Goal: Information Seeking & Learning: Learn about a topic

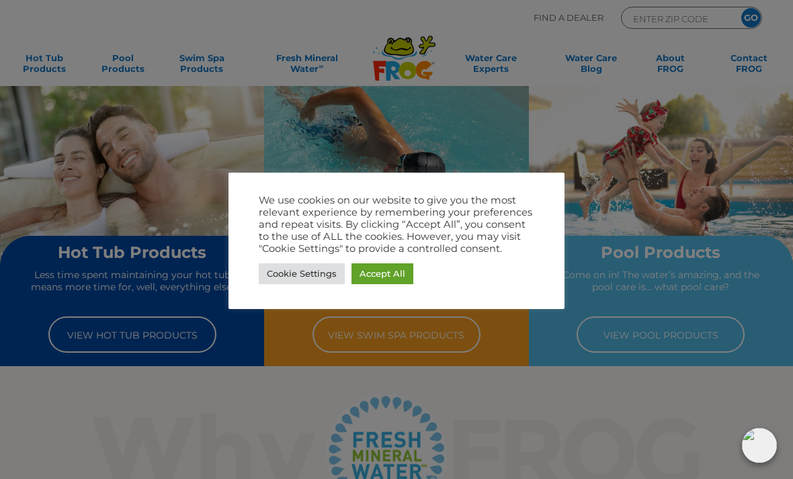
click at [381, 274] on link "Accept All" at bounding box center [383, 274] width 62 height 21
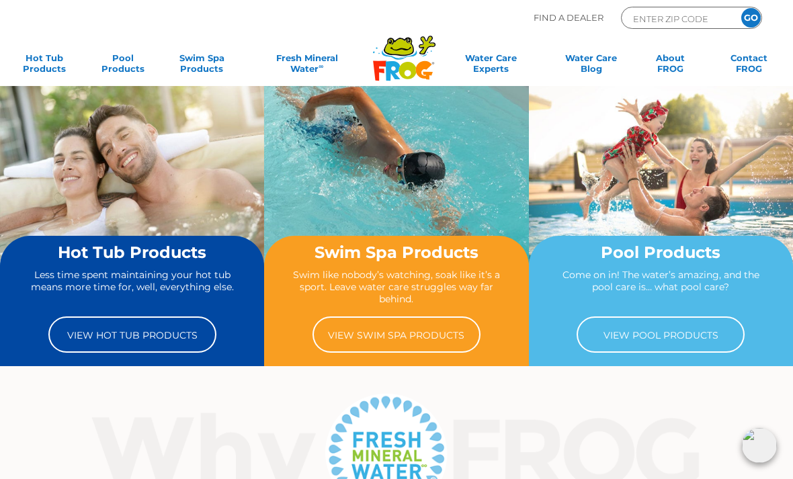
click at [99, 334] on link "View Hot Tub Products" at bounding box center [132, 335] width 168 height 36
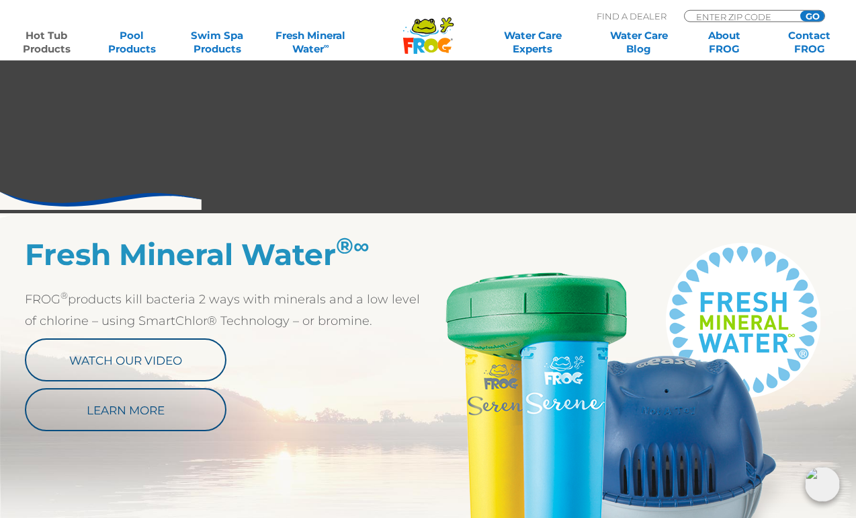
scroll to position [560, 0]
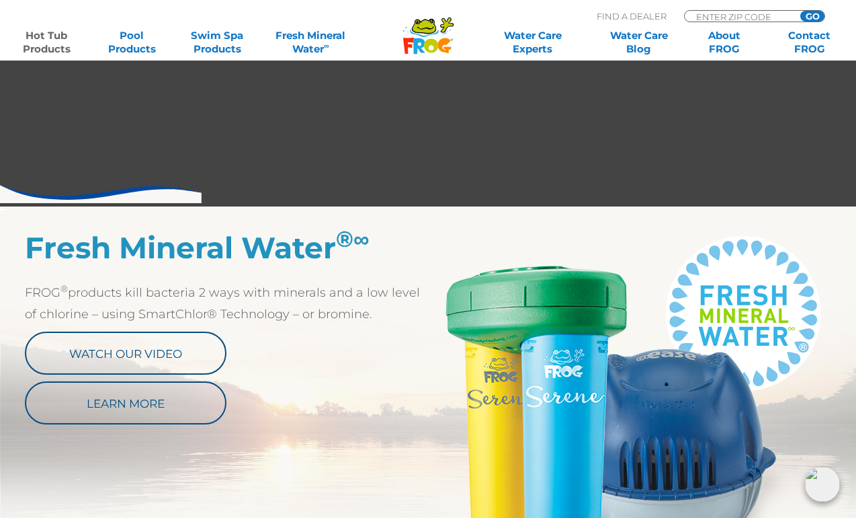
click at [81, 353] on link "Watch Our Video" at bounding box center [126, 352] width 202 height 43
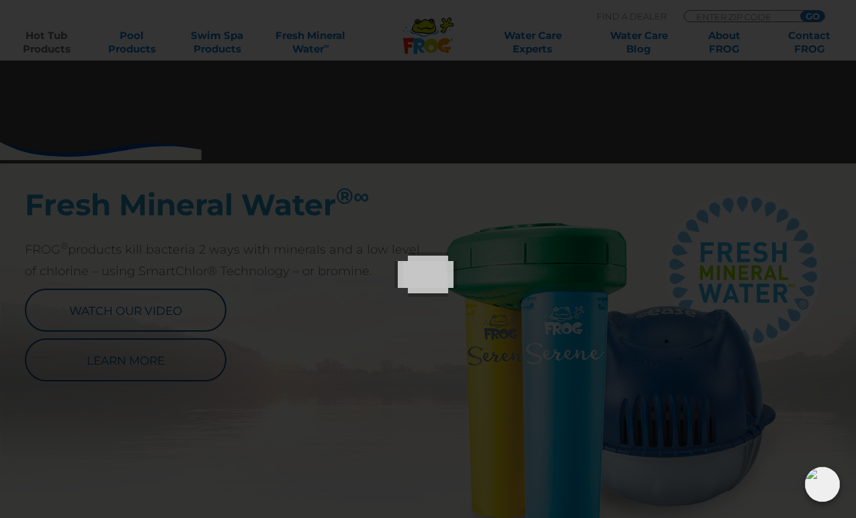
scroll to position [606, 0]
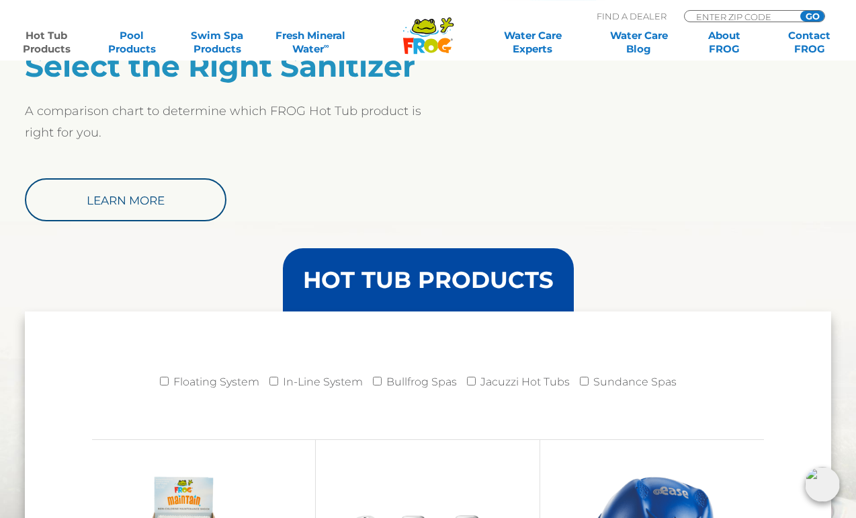
scroll to position [1135, 0]
click at [71, 196] on link "Learn More" at bounding box center [126, 199] width 202 height 43
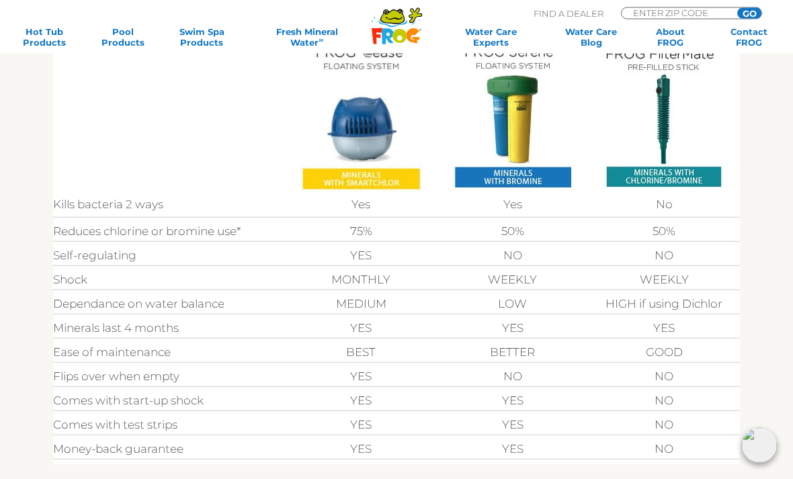
scroll to position [366, 0]
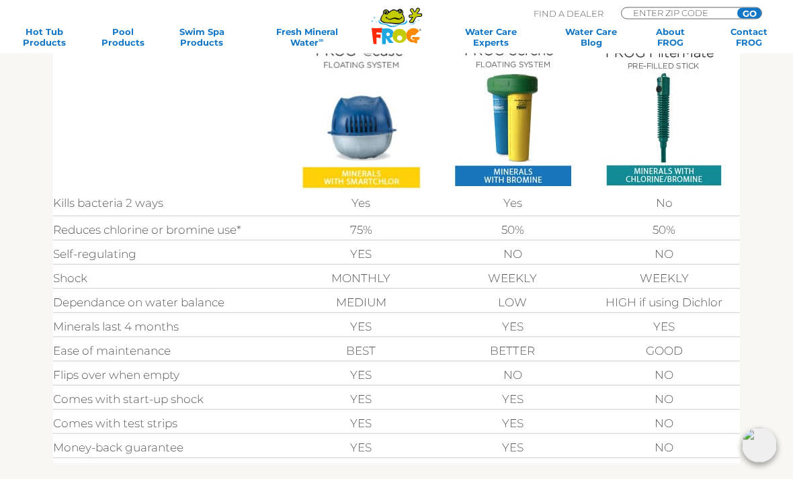
click at [528, 118] on img at bounding box center [513, 117] width 122 height 151
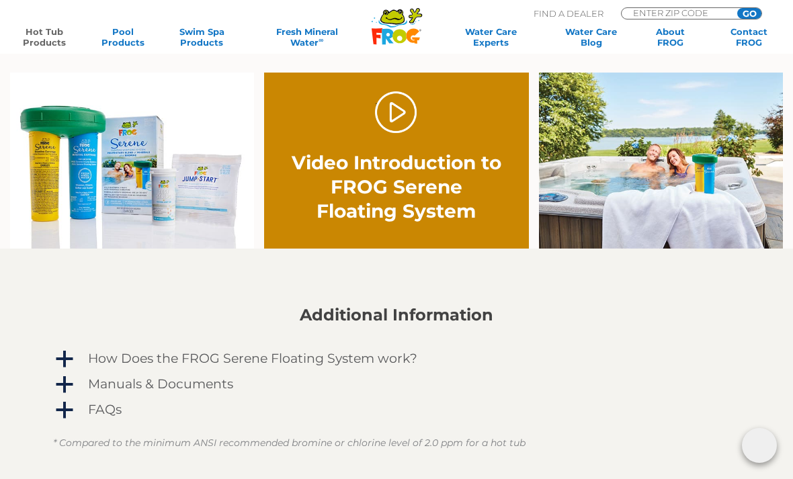
scroll to position [744, 0]
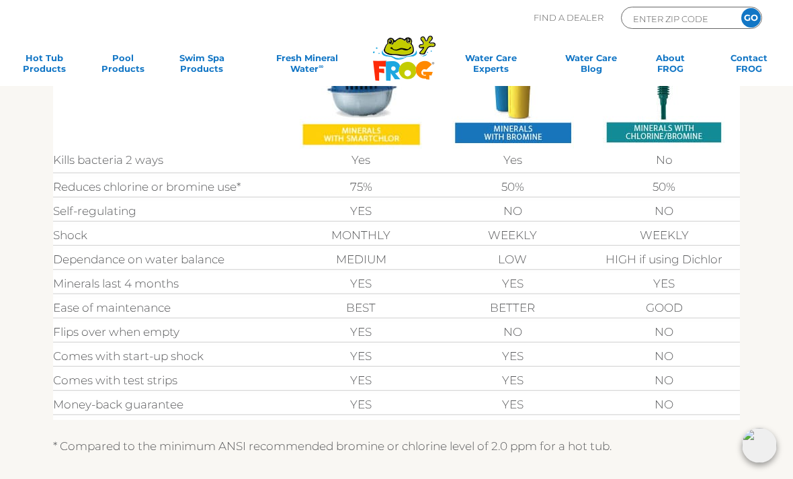
click at [346, 131] on img at bounding box center [361, 73] width 122 height 151
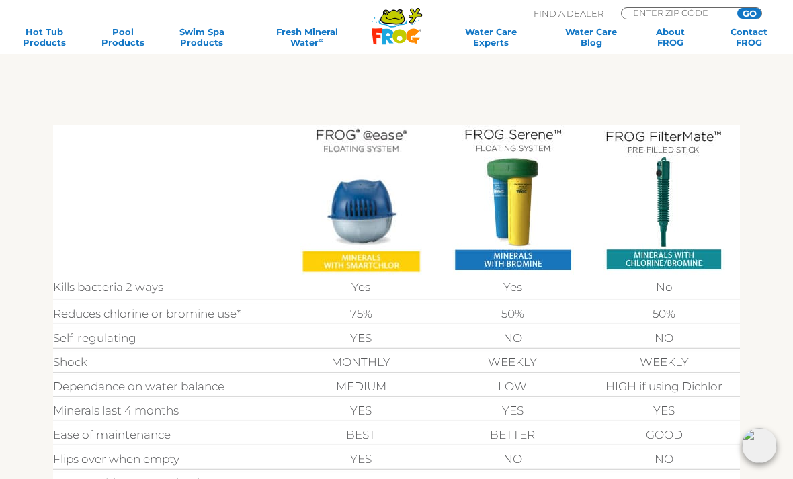
scroll to position [284, 0]
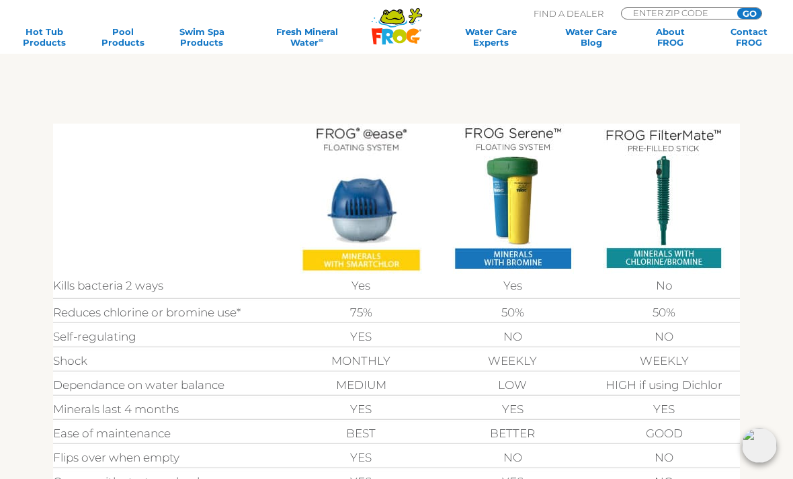
click at [524, 202] on img at bounding box center [513, 199] width 122 height 151
click at [516, 190] on img at bounding box center [513, 199] width 122 height 151
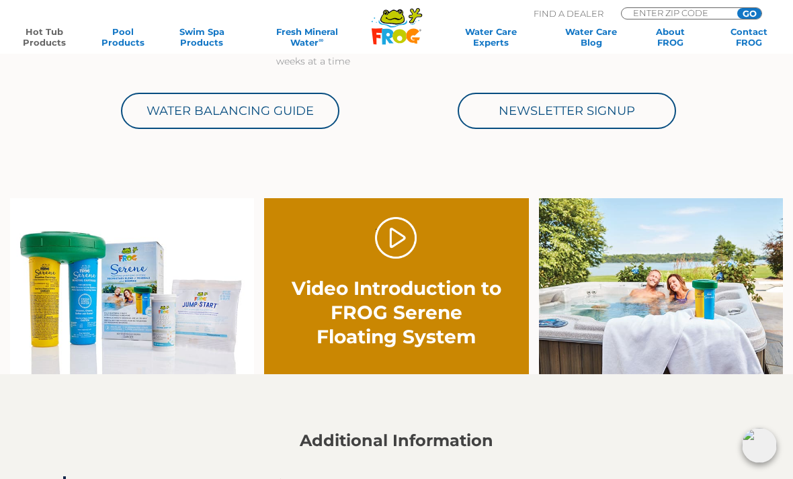
click at [395, 246] on link "." at bounding box center [396, 238] width 42 height 42
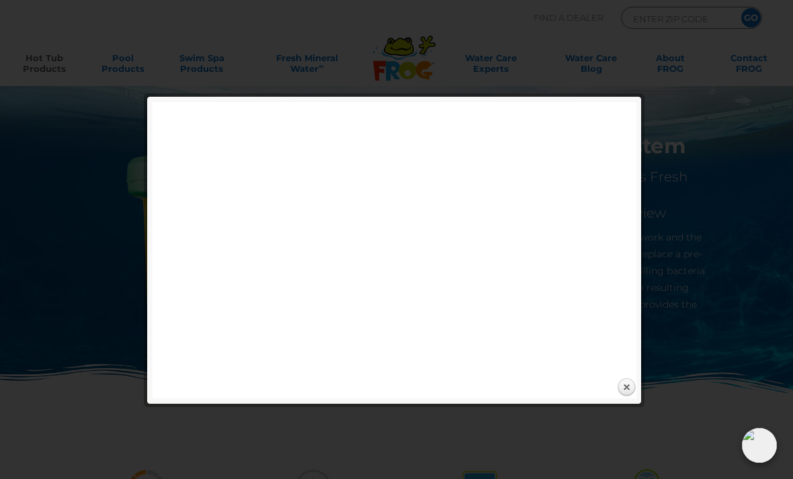
click at [631, 383] on link "Close" at bounding box center [626, 388] width 20 height 20
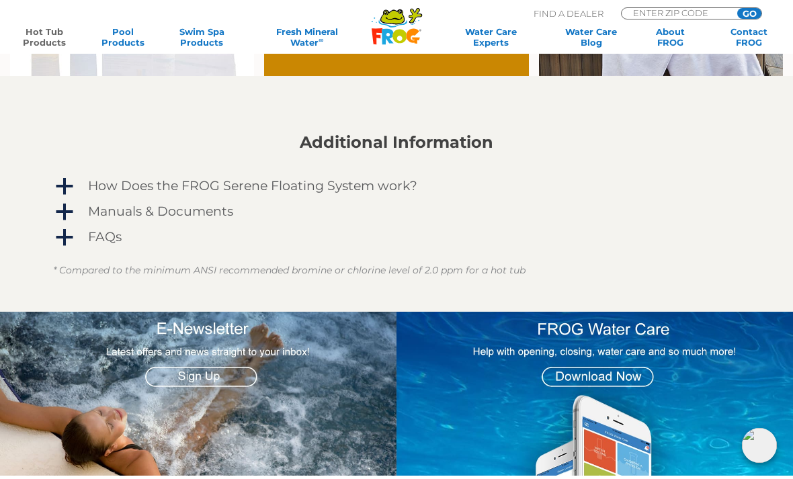
scroll to position [941, 0]
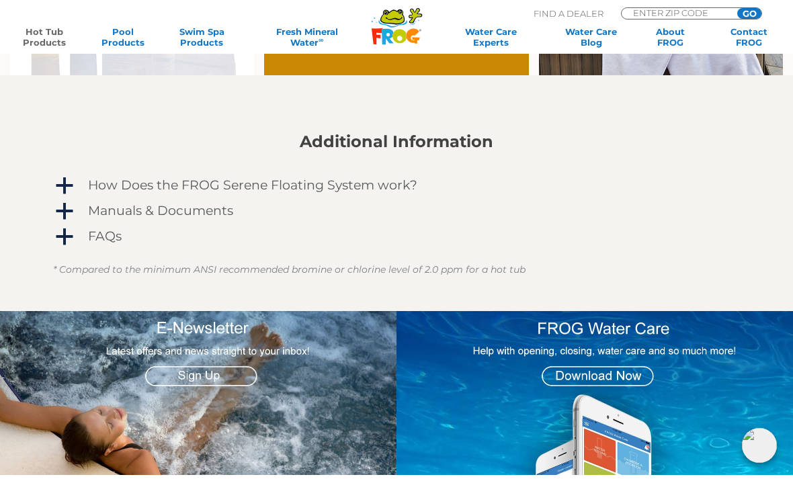
click at [100, 188] on h4 "How Does the FROG Serene Floating System work?" at bounding box center [252, 185] width 329 height 15
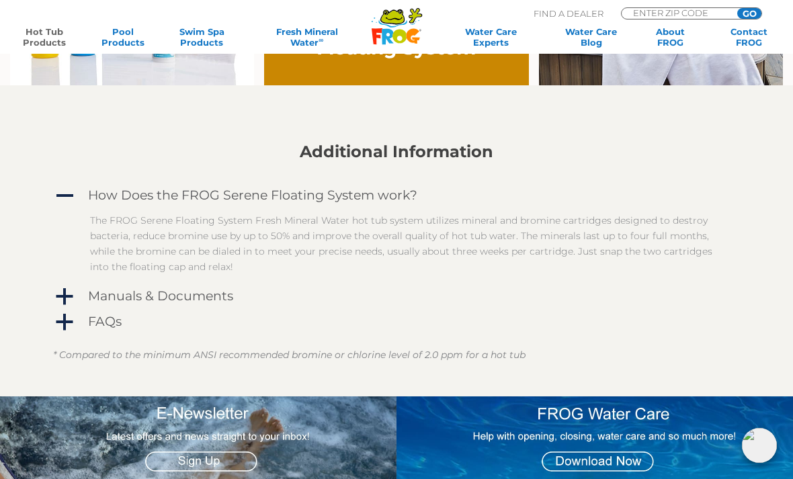
scroll to position [930, 0]
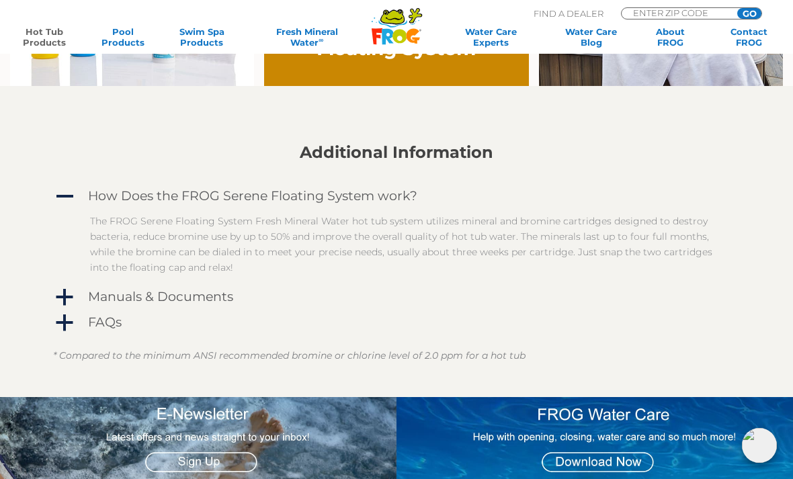
click at [101, 301] on h4 "Manuals & Documents" at bounding box center [160, 297] width 145 height 15
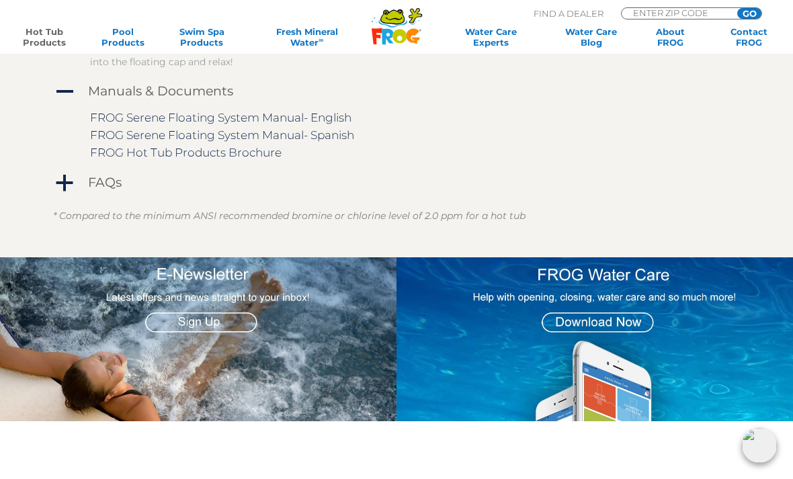
scroll to position [1137, 0]
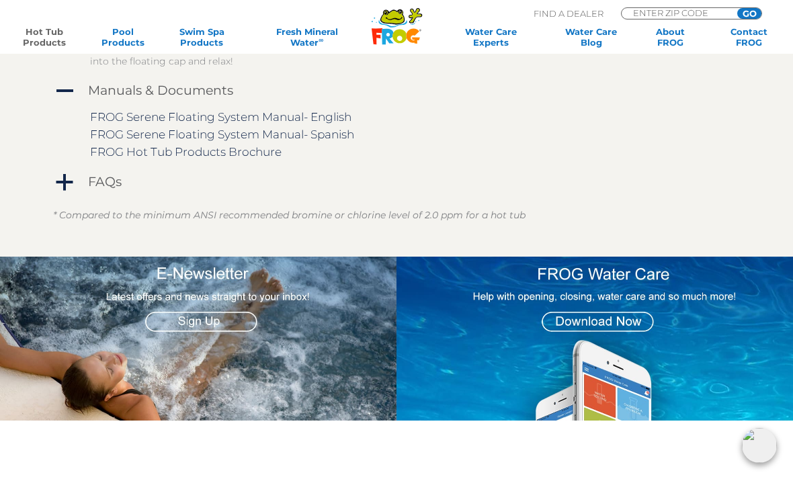
click at [83, 181] on link "a FAQs" at bounding box center [396, 182] width 687 height 22
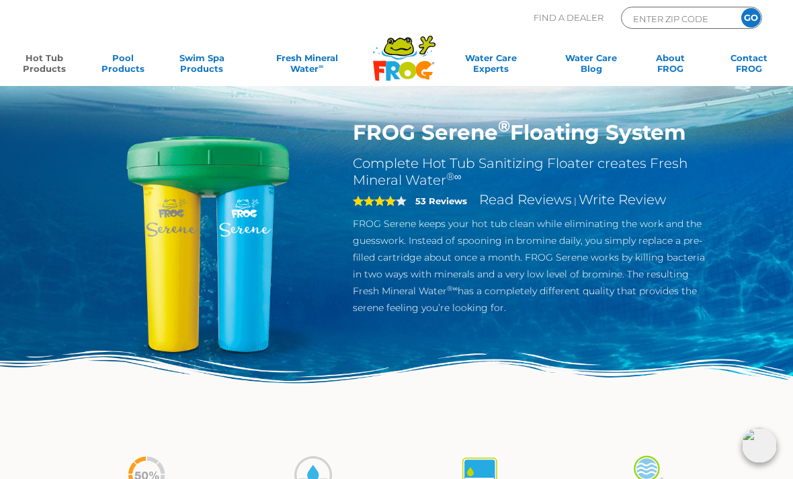
scroll to position [15, 0]
